Goal: Transaction & Acquisition: Purchase product/service

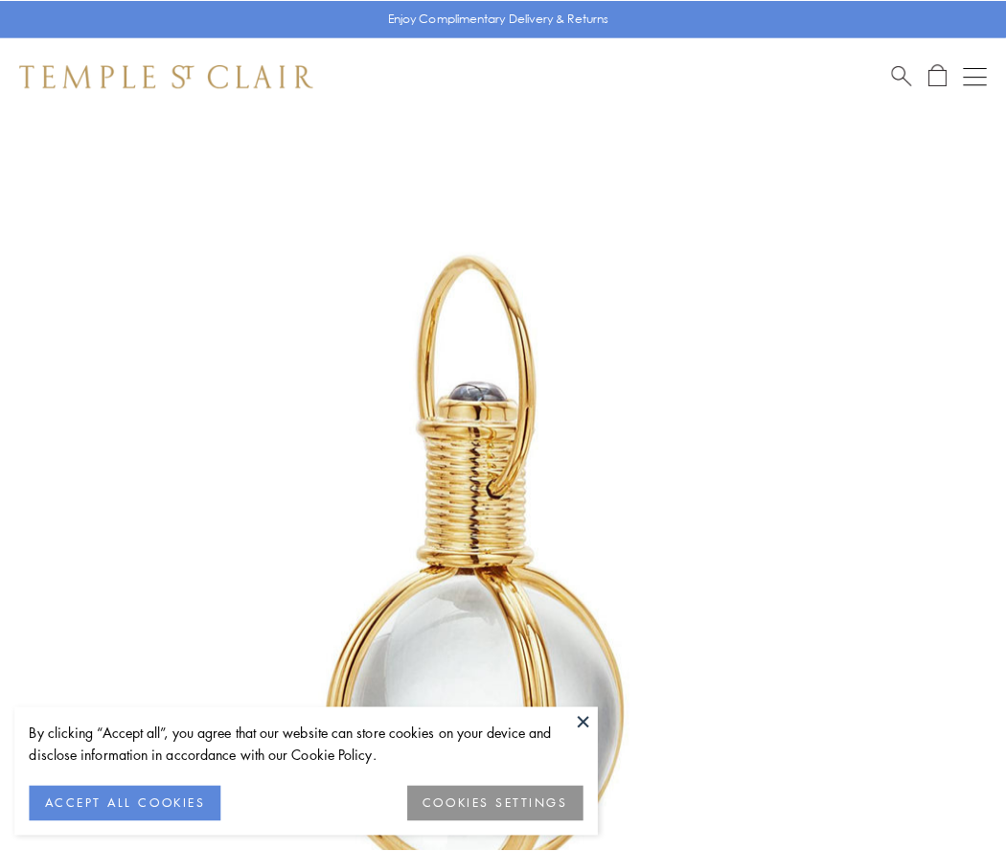
scroll to position [500, 0]
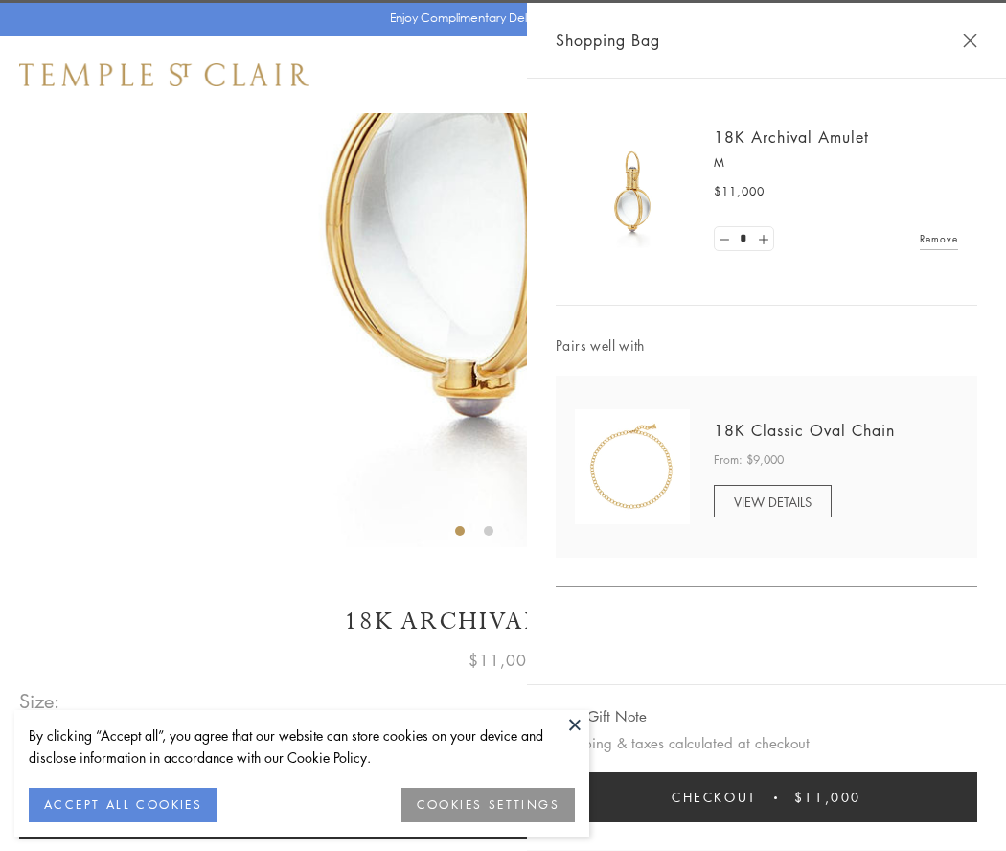
click at [767, 797] on button "Checkout $11,000" at bounding box center [767, 798] width 422 height 50
